Goal: Register for event/course

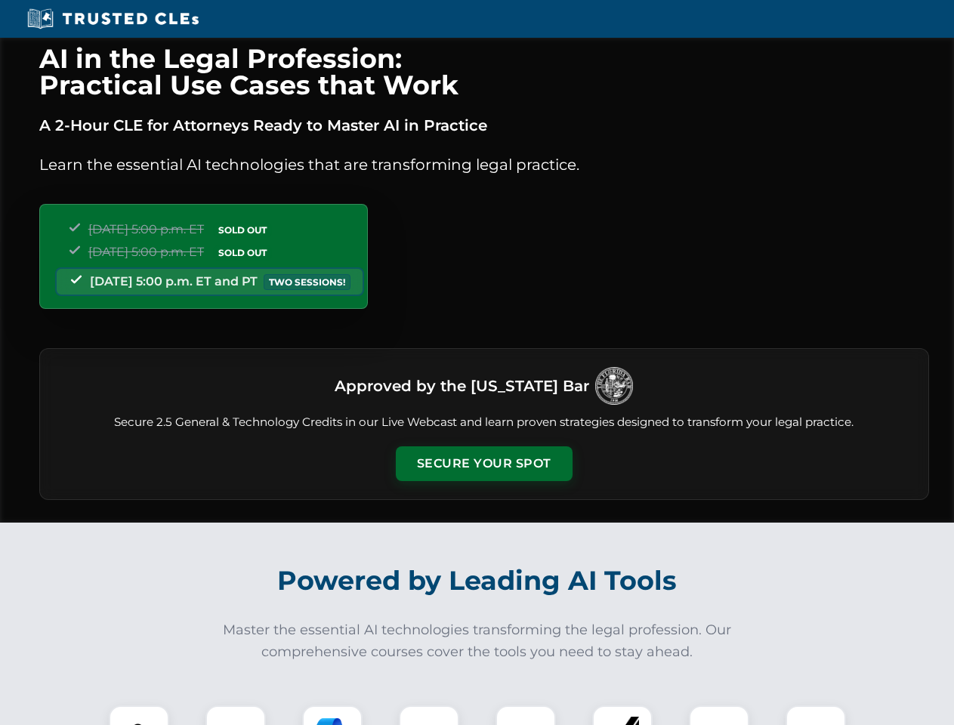
click at [483, 464] on button "Secure Your Spot" at bounding box center [484, 463] width 177 height 35
click at [139, 715] on img at bounding box center [139, 736] width 44 height 44
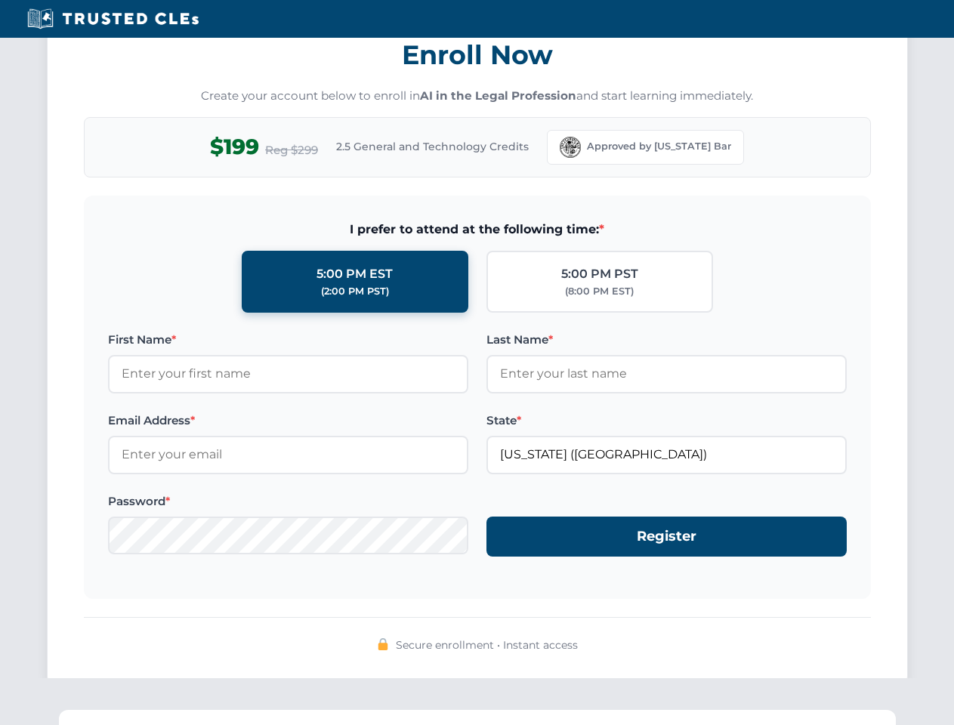
scroll to position [1483, 0]
